Goal: Entertainment & Leisure: Consume media (video, audio)

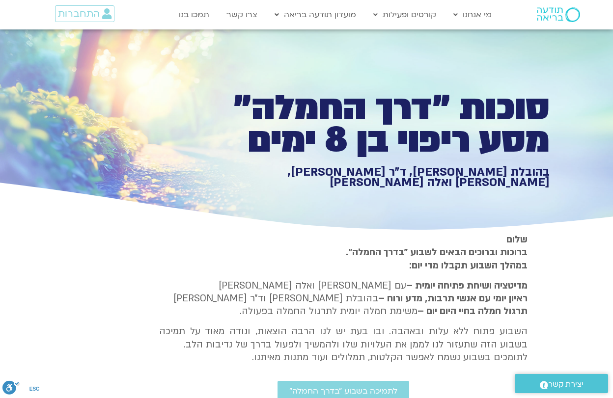
click at [96, 10] on span "התחברות" at bounding box center [79, 13] width 42 height 11
type input "2465.266667"
type input "424.162290611"
type input "2465.266667"
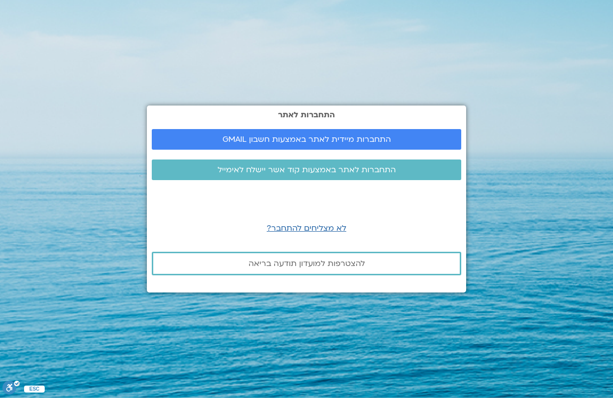
click at [344, 144] on span "התחברות מיידית לאתר באמצעות חשבון GMAIL" at bounding box center [306, 139] width 168 height 9
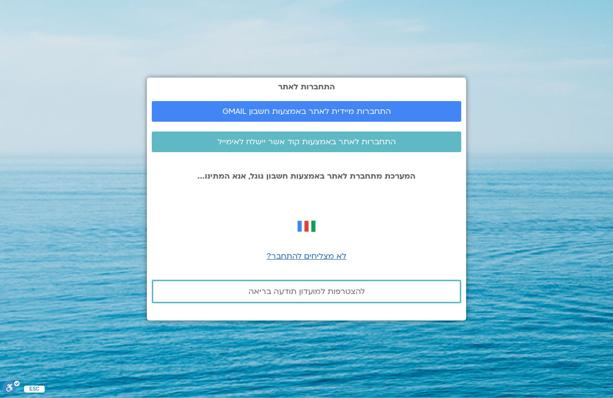
click at [376, 116] on span "התחברות מיידית לאתר באמצעות חשבון GMAIL" at bounding box center [306, 111] width 168 height 9
click at [297, 116] on span "התחברות מיידית לאתר באמצעות חשבון GMAIL" at bounding box center [306, 111] width 168 height 9
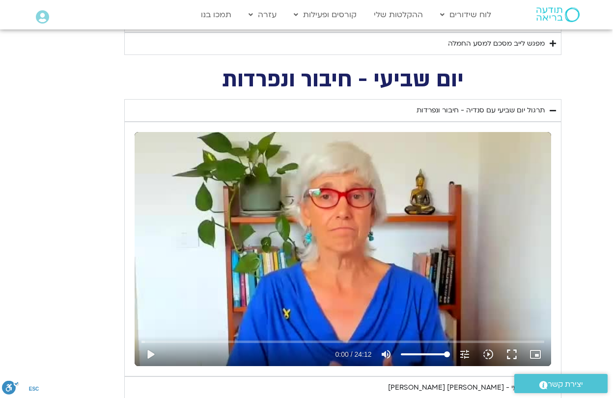
scroll to position [730, 0]
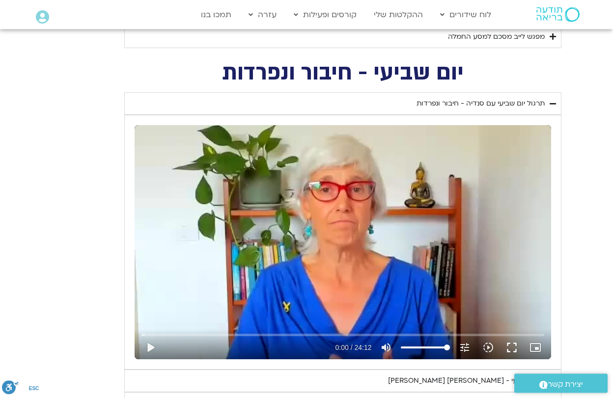
click at [154, 347] on button "play_arrow" at bounding box center [151, 348] width 24 height 24
click at [369, 332] on input "Seek" at bounding box center [343, 335] width 402 height 6
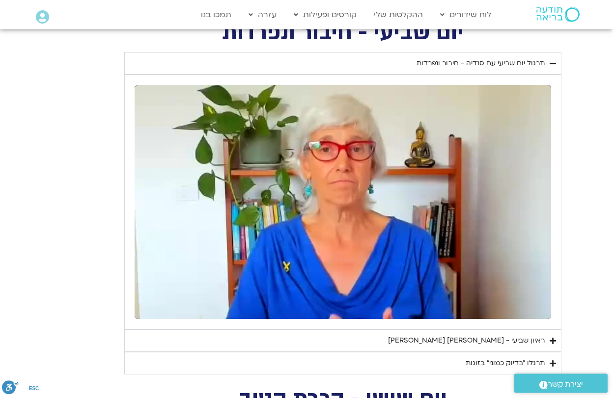
scroll to position [771, 0]
click at [154, 304] on button "pause" at bounding box center [151, 308] width 24 height 24
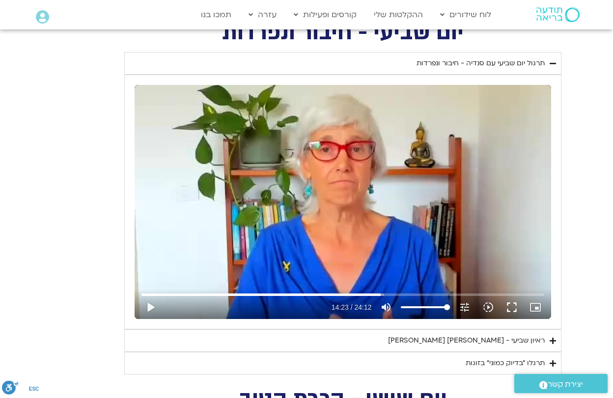
click at [149, 305] on button "play_arrow" at bounding box center [151, 308] width 24 height 24
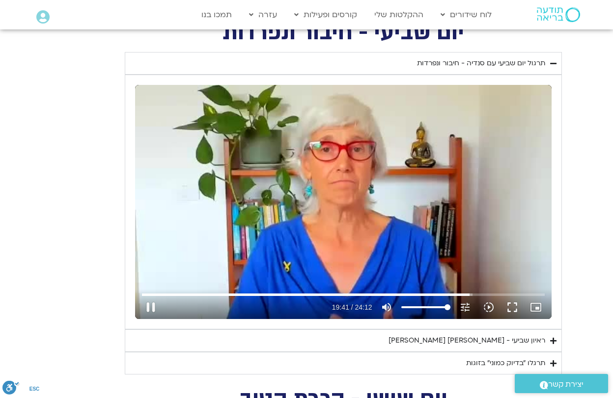
click at [156, 309] on button "pause" at bounding box center [151, 308] width 24 height 24
type input "1181.26105562366"
